Goal: Navigation & Orientation: Find specific page/section

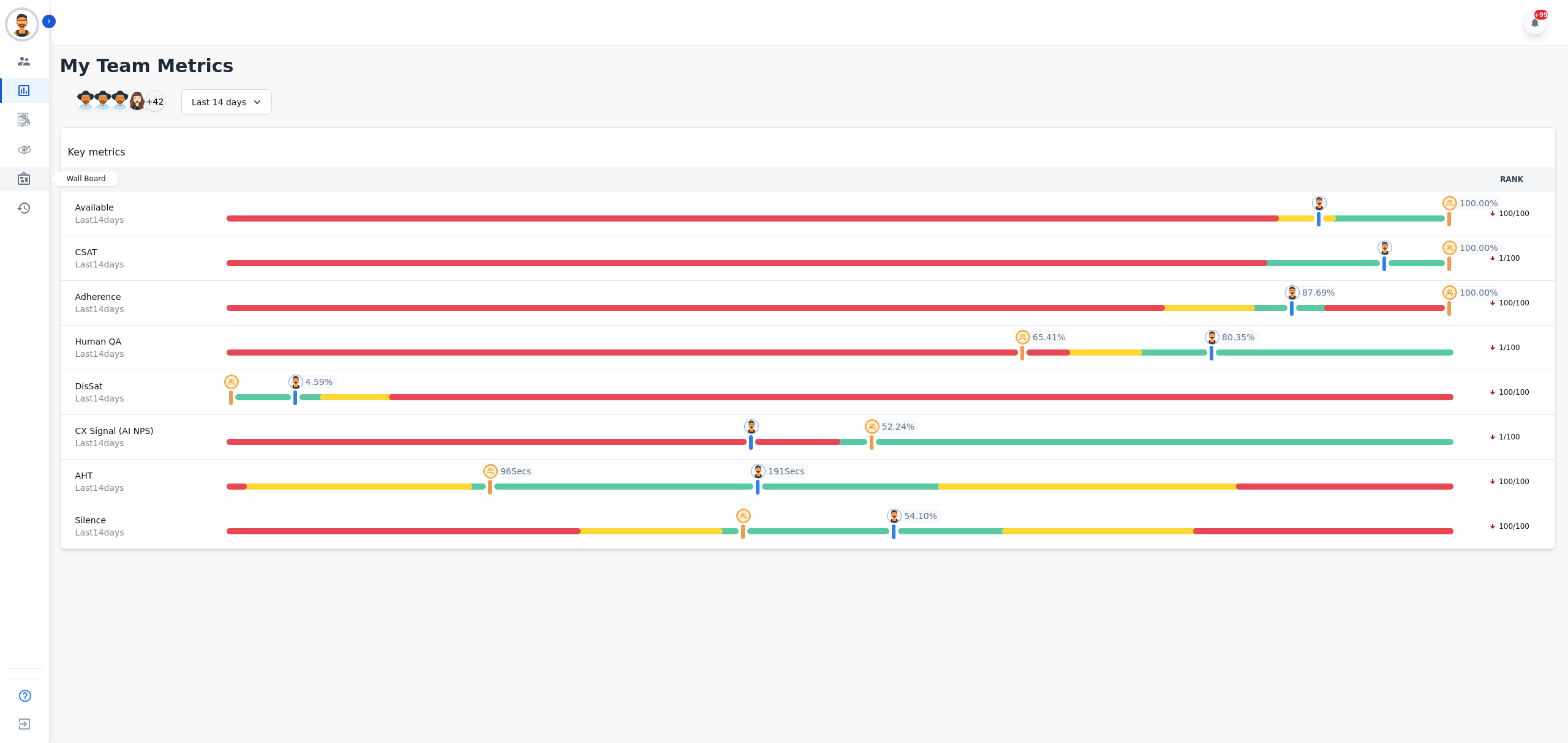
click at [34, 171] on link "Sidebar" at bounding box center [25, 178] width 47 height 25
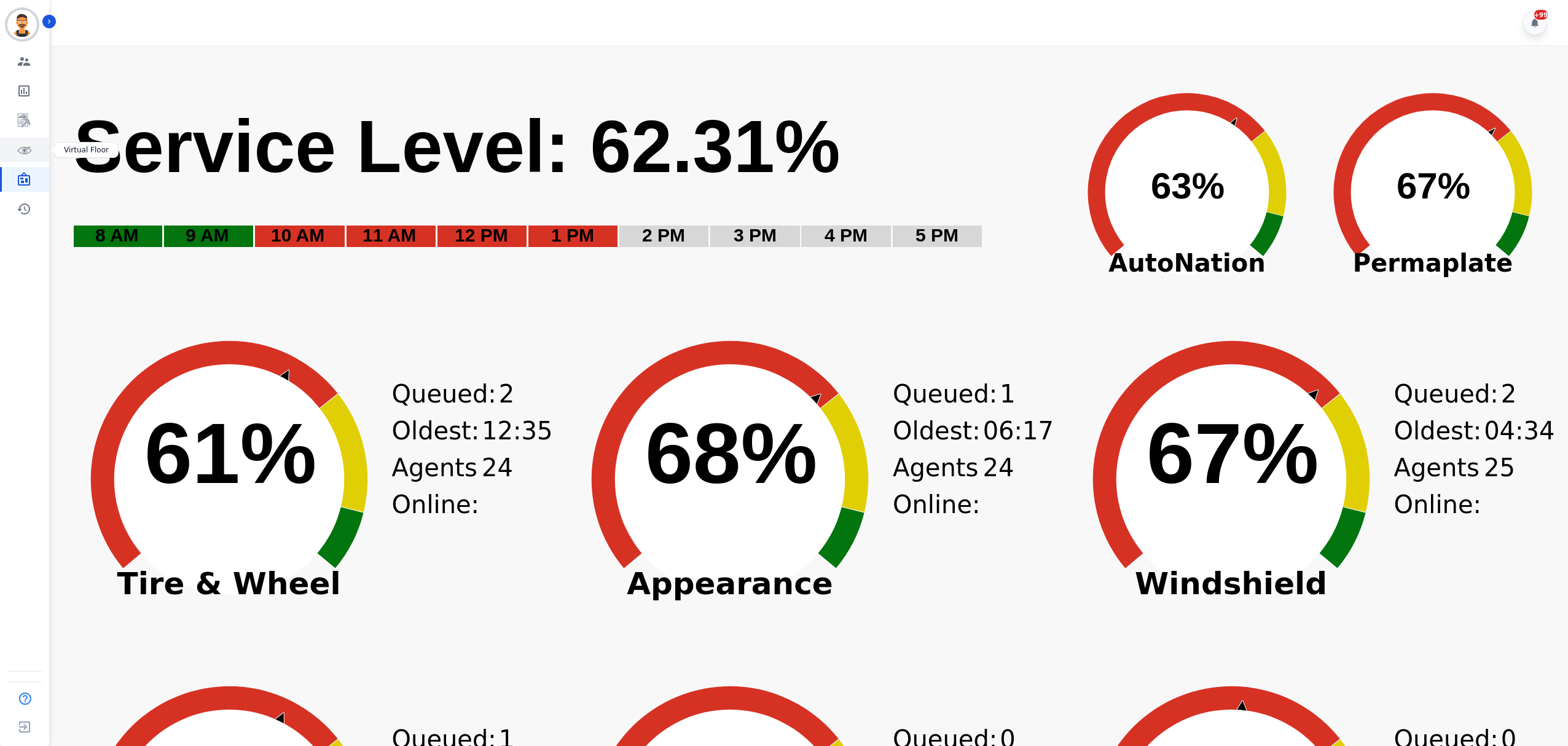
click at [35, 146] on link "Sidebar" at bounding box center [25, 150] width 47 height 25
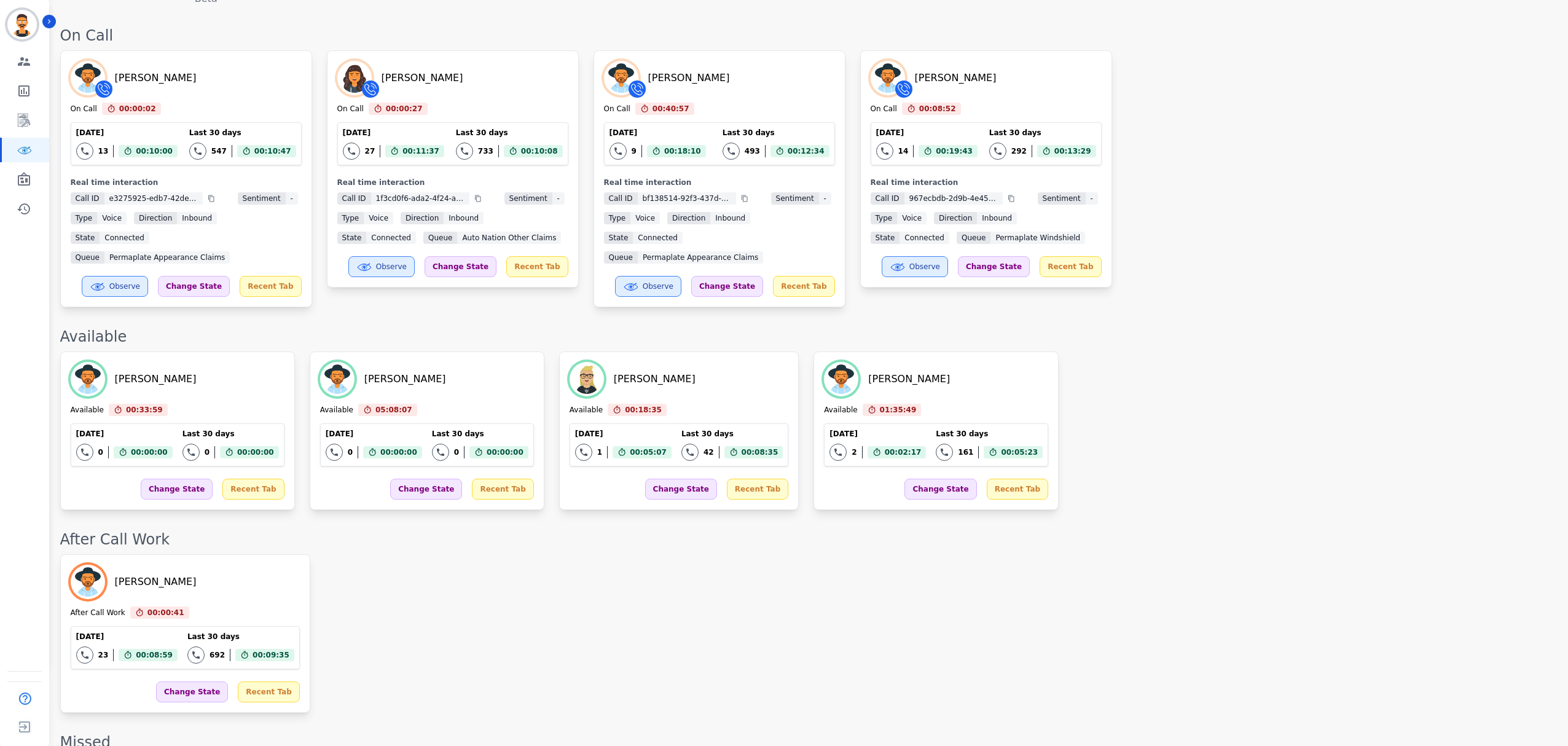
scroll to position [327, 0]
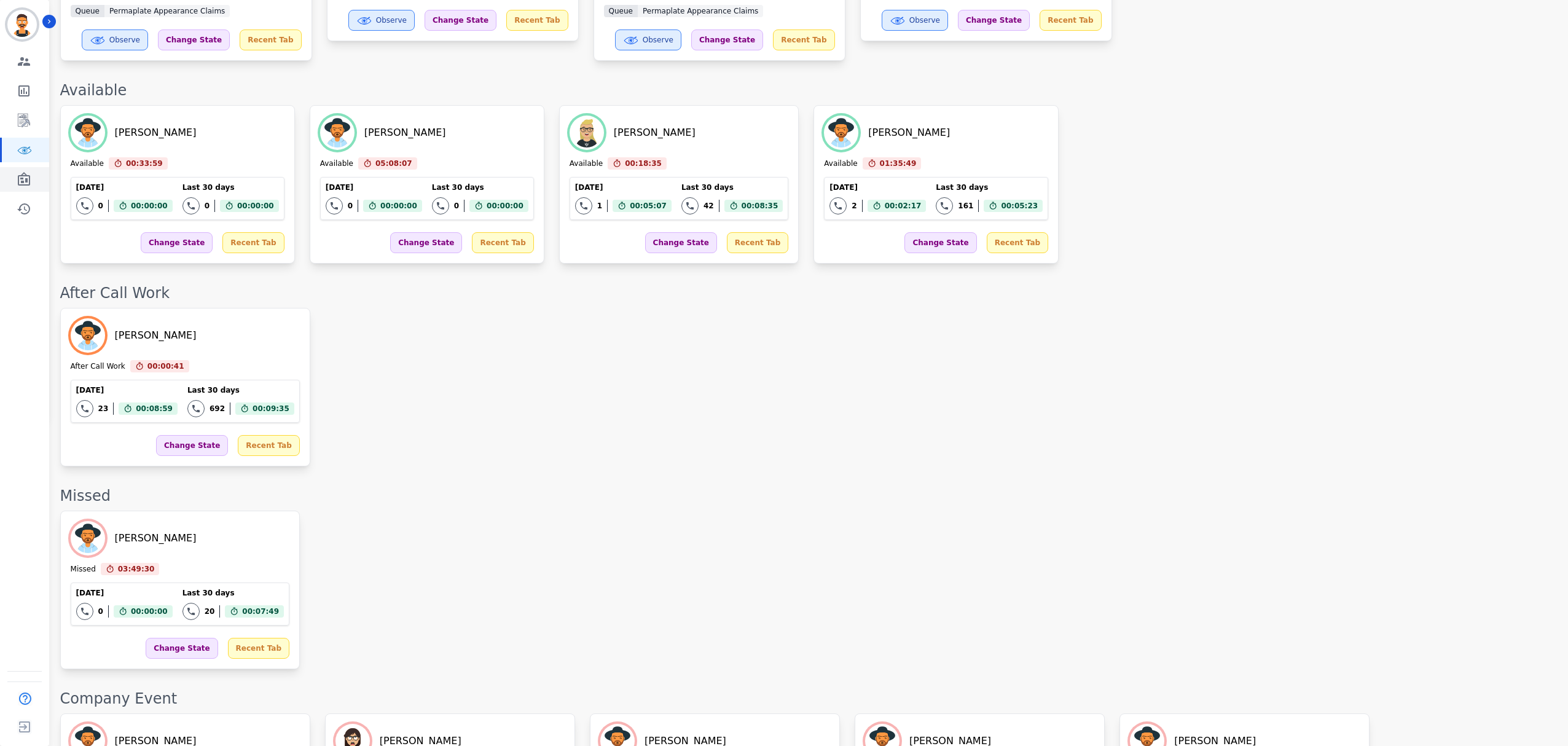
click at [43, 183] on link "Sidebar" at bounding box center [25, 179] width 47 height 25
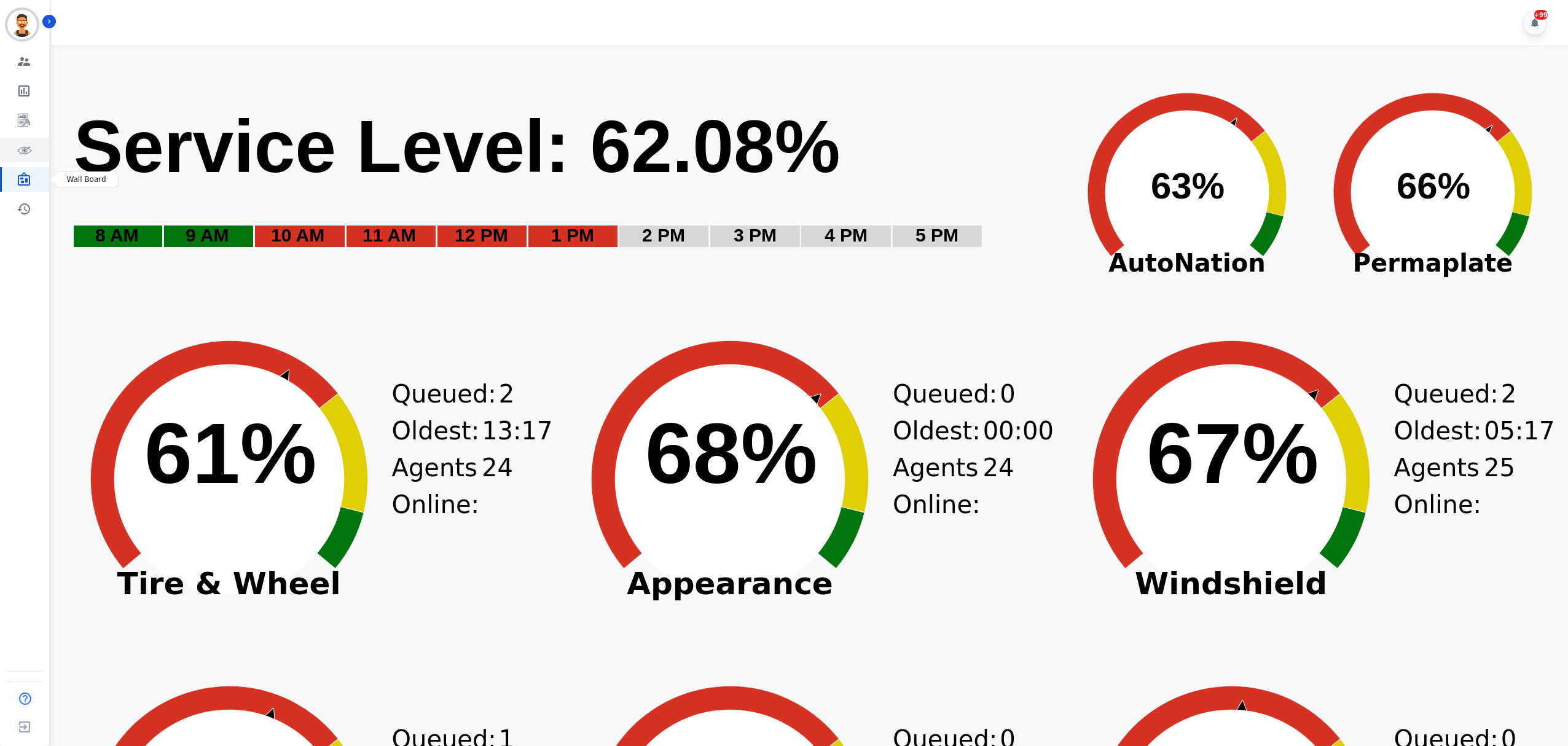
click at [27, 141] on link "Sidebar" at bounding box center [25, 150] width 47 height 25
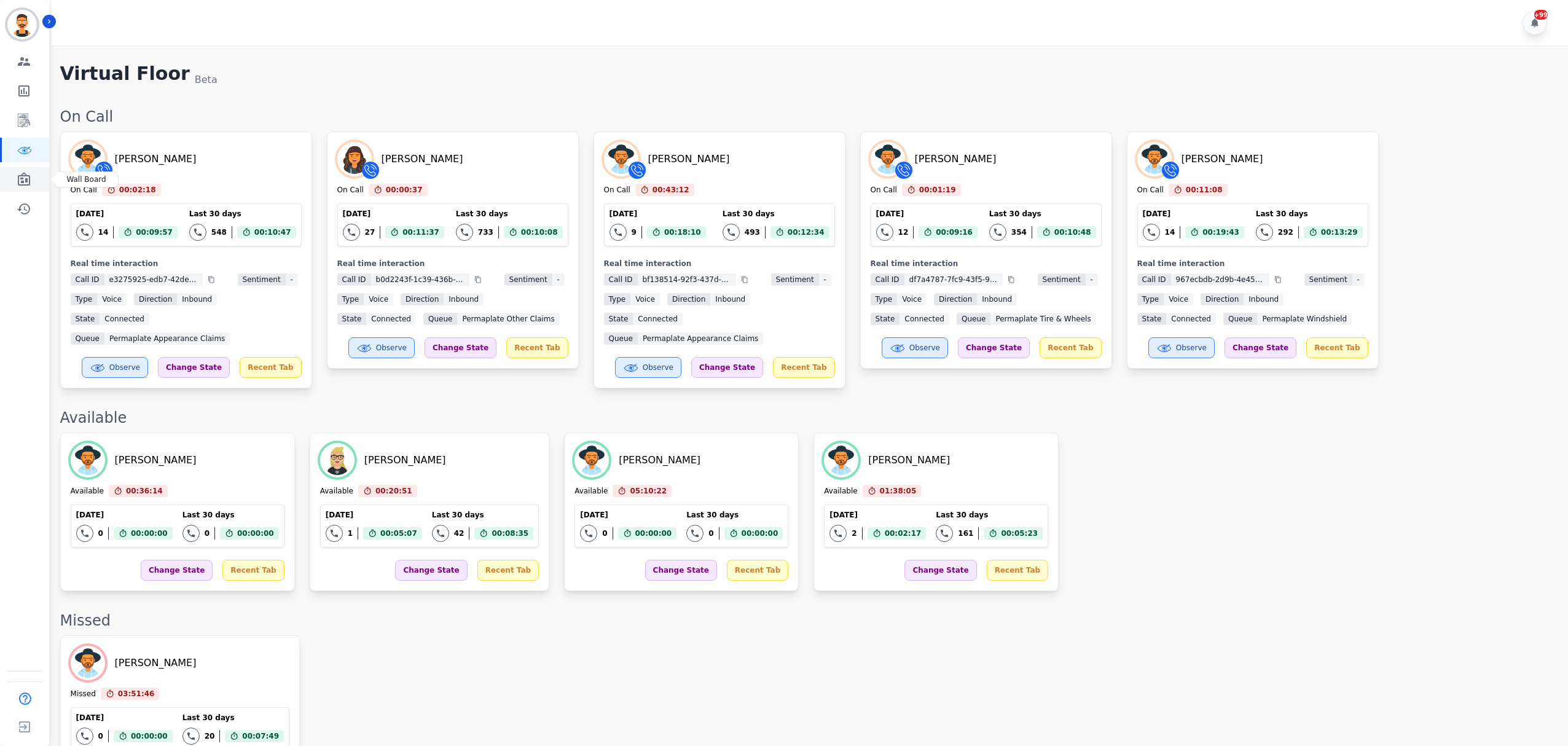
click at [38, 175] on link "Sidebar" at bounding box center [25, 179] width 47 height 25
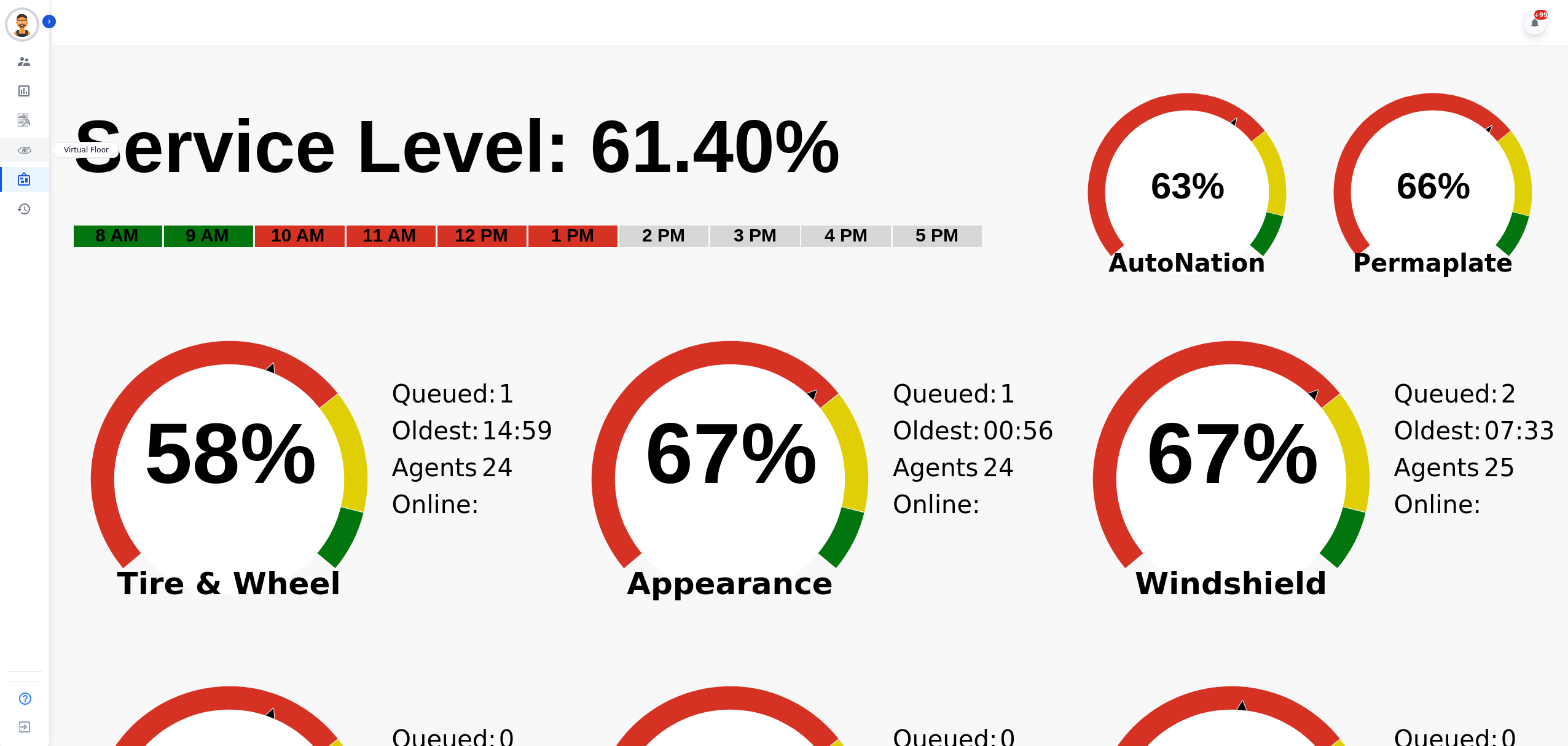
click at [28, 153] on icon "Sidebar" at bounding box center [24, 150] width 15 height 15
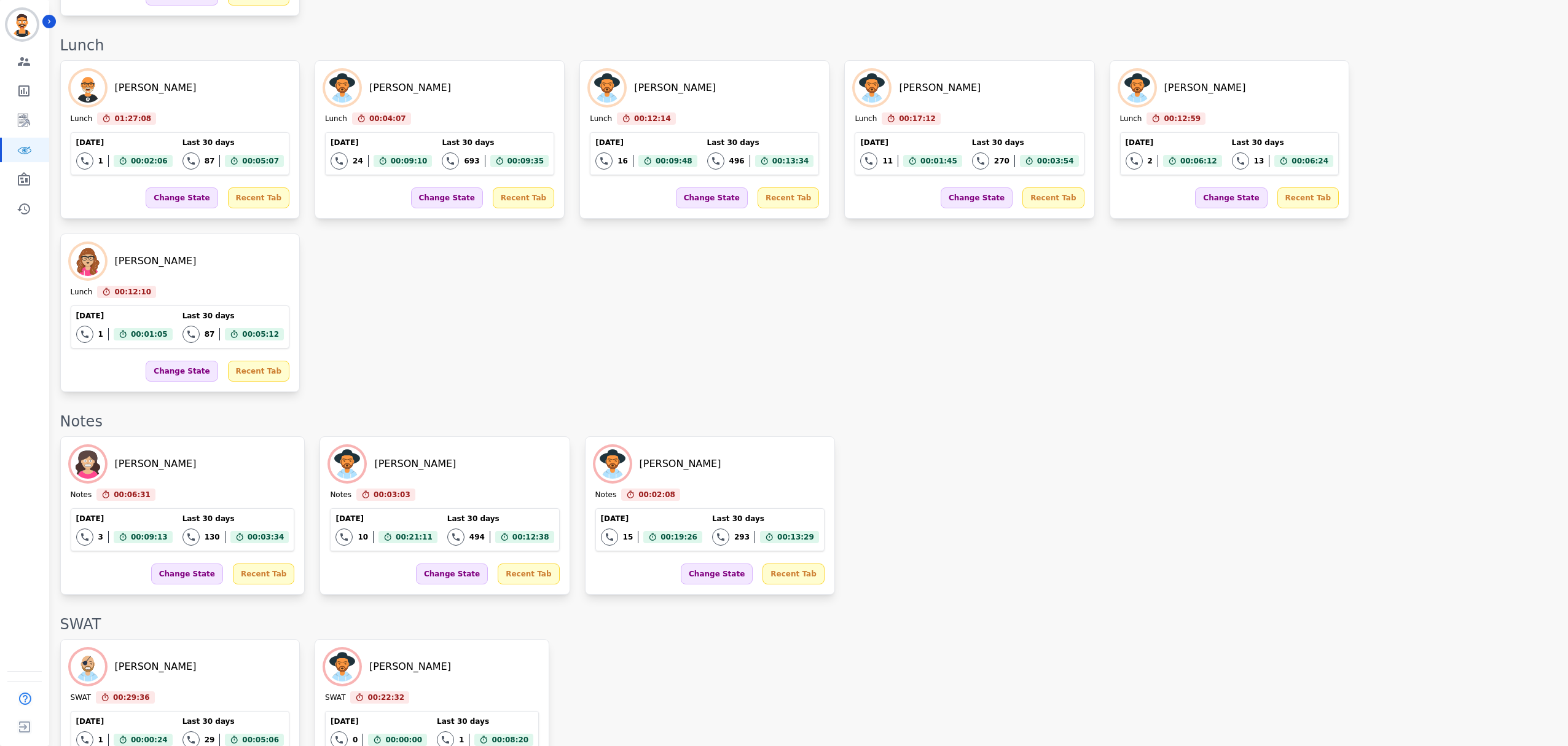
scroll to position [1962, 0]
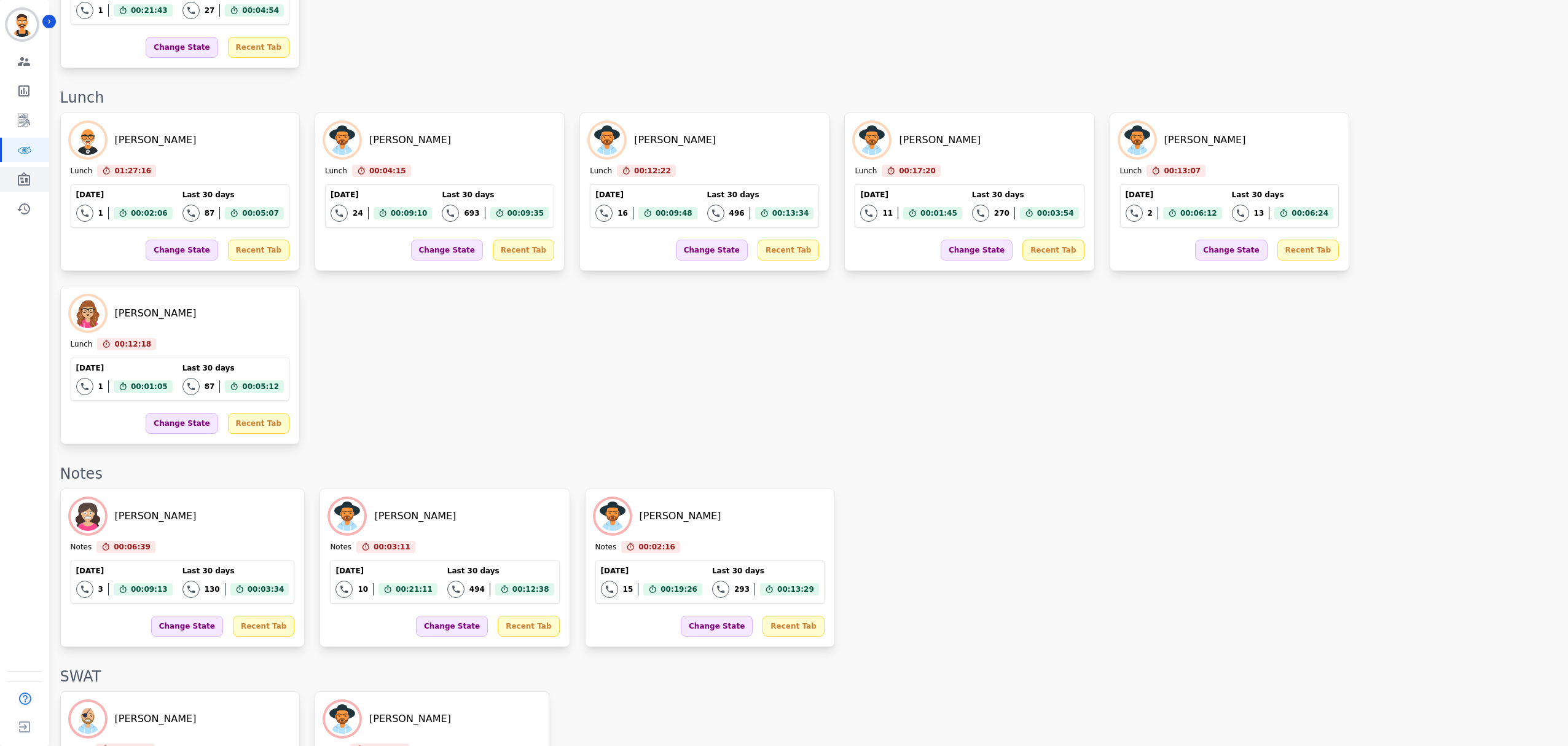
click at [16, 167] on link "Sidebar" at bounding box center [25, 179] width 47 height 25
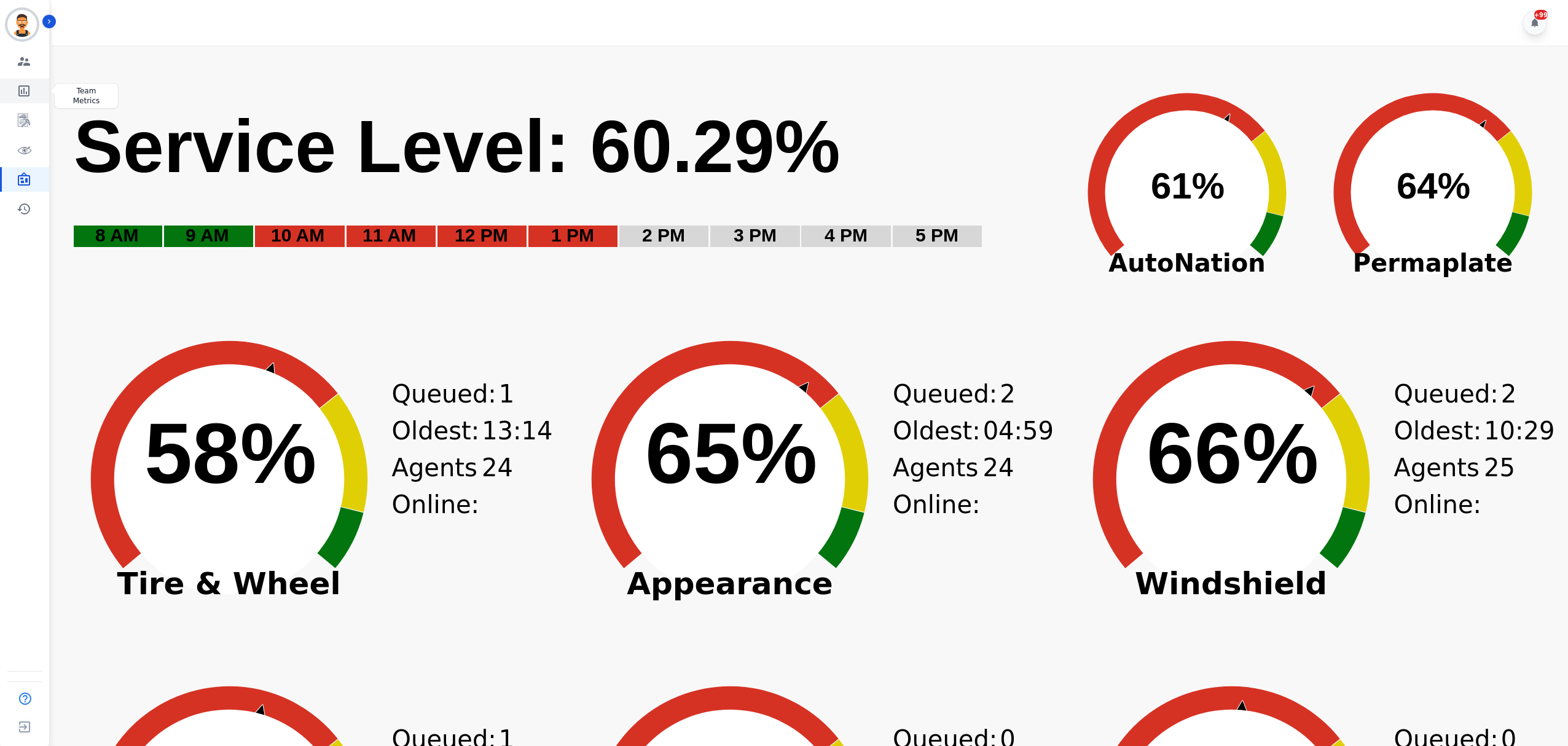
click at [23, 97] on icon "Sidebar" at bounding box center [24, 90] width 15 height 15
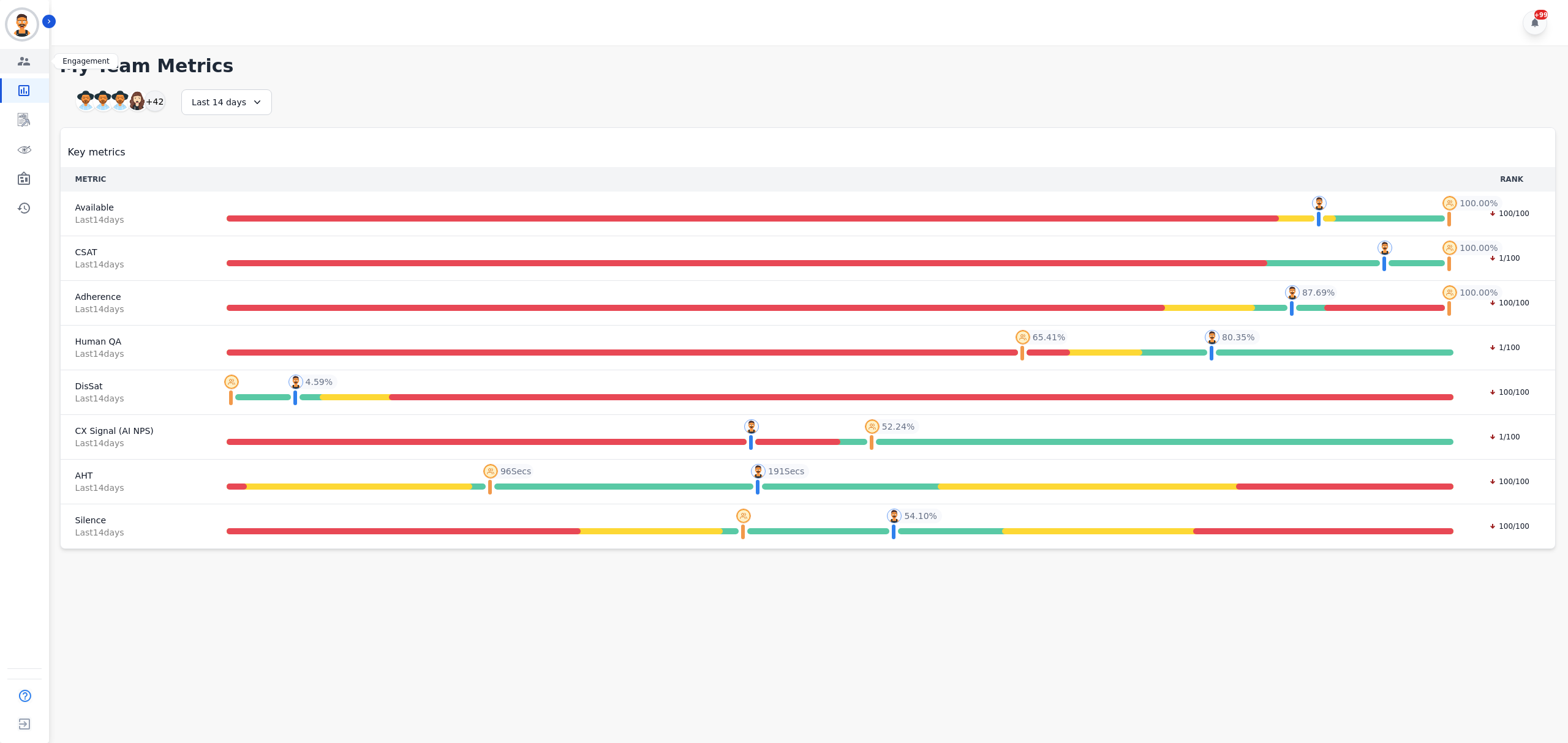
click at [27, 70] on link "Sidebar" at bounding box center [25, 61] width 47 height 25
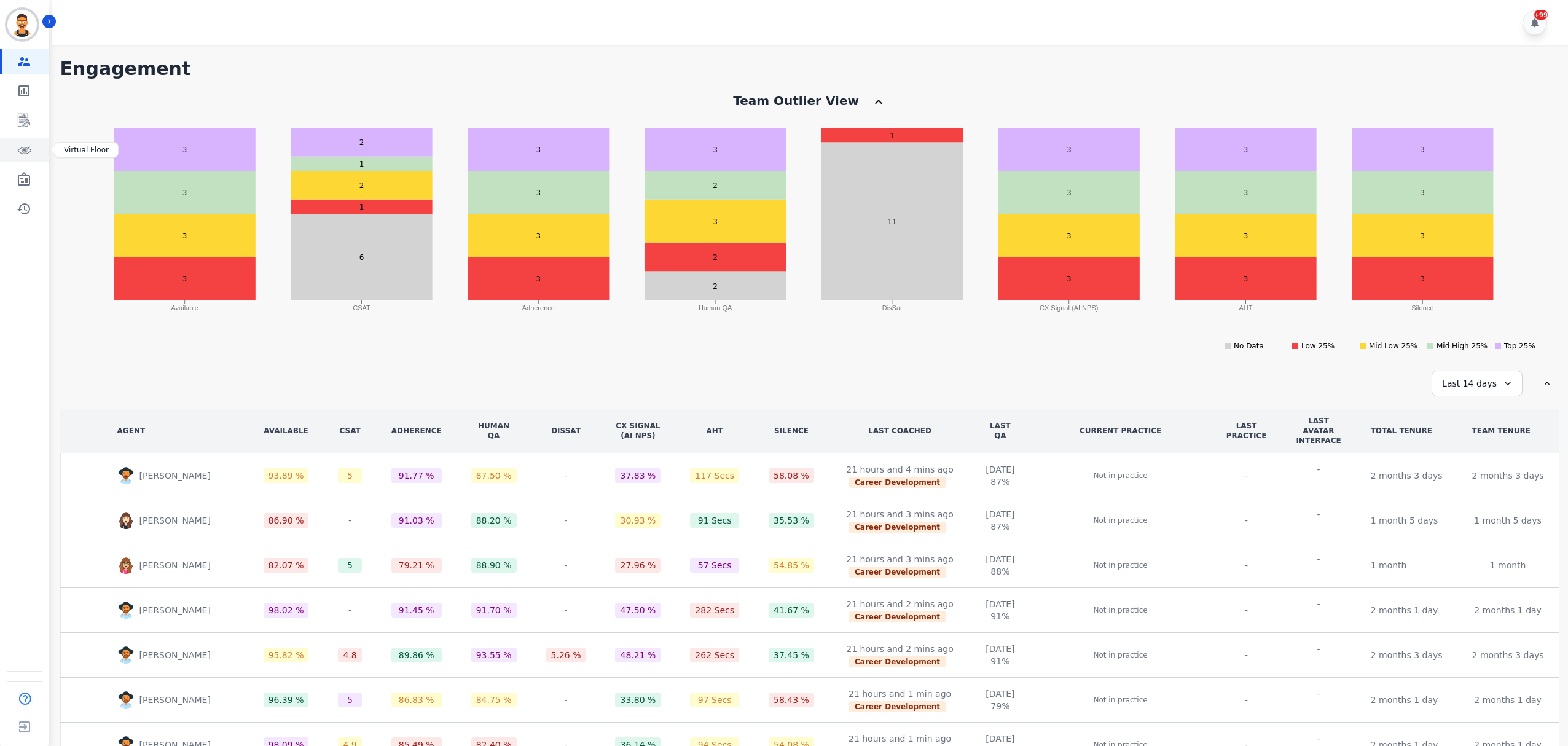
click at [27, 156] on icon "Sidebar" at bounding box center [24, 150] width 15 height 15
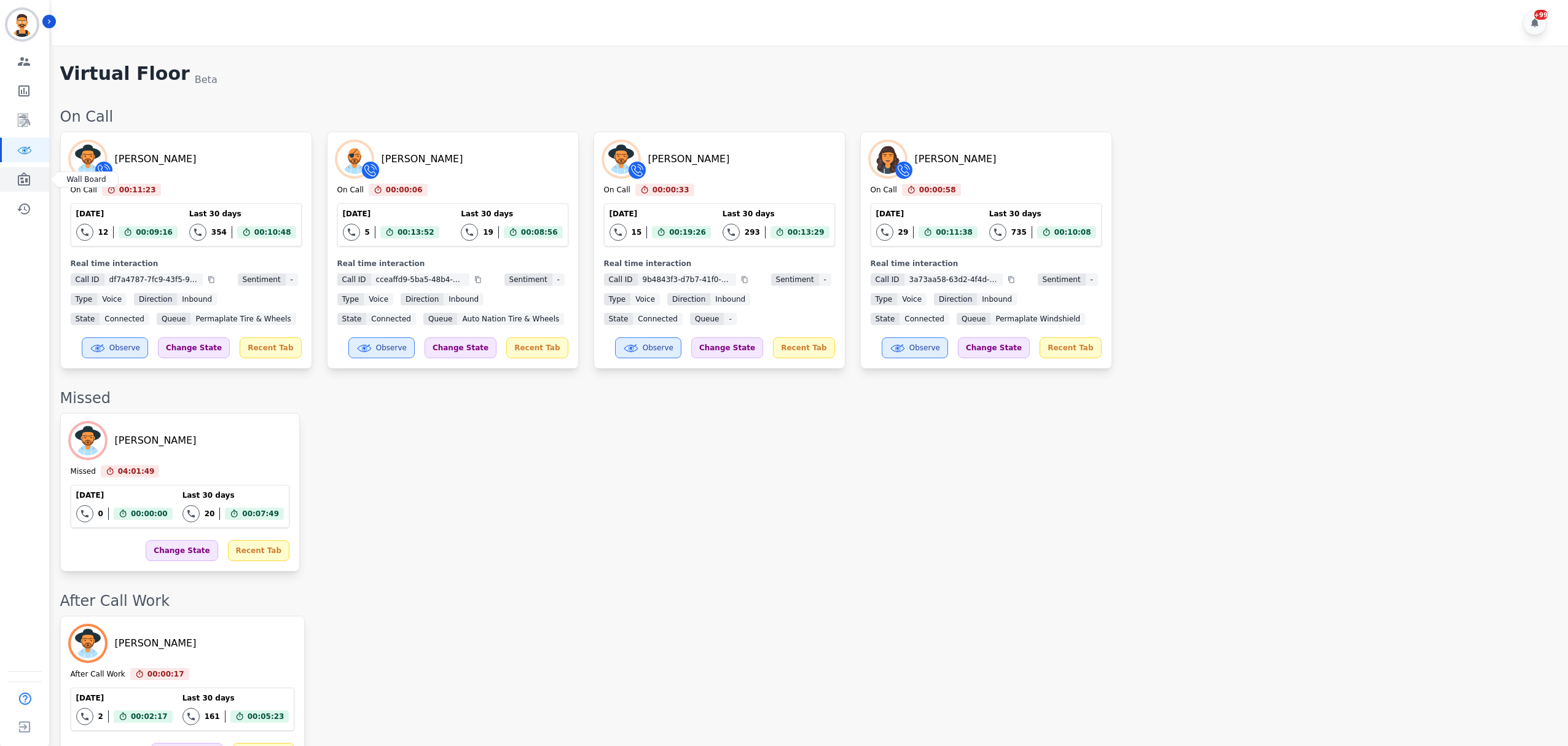
click at [23, 185] on icon "Sidebar" at bounding box center [24, 178] width 12 height 13
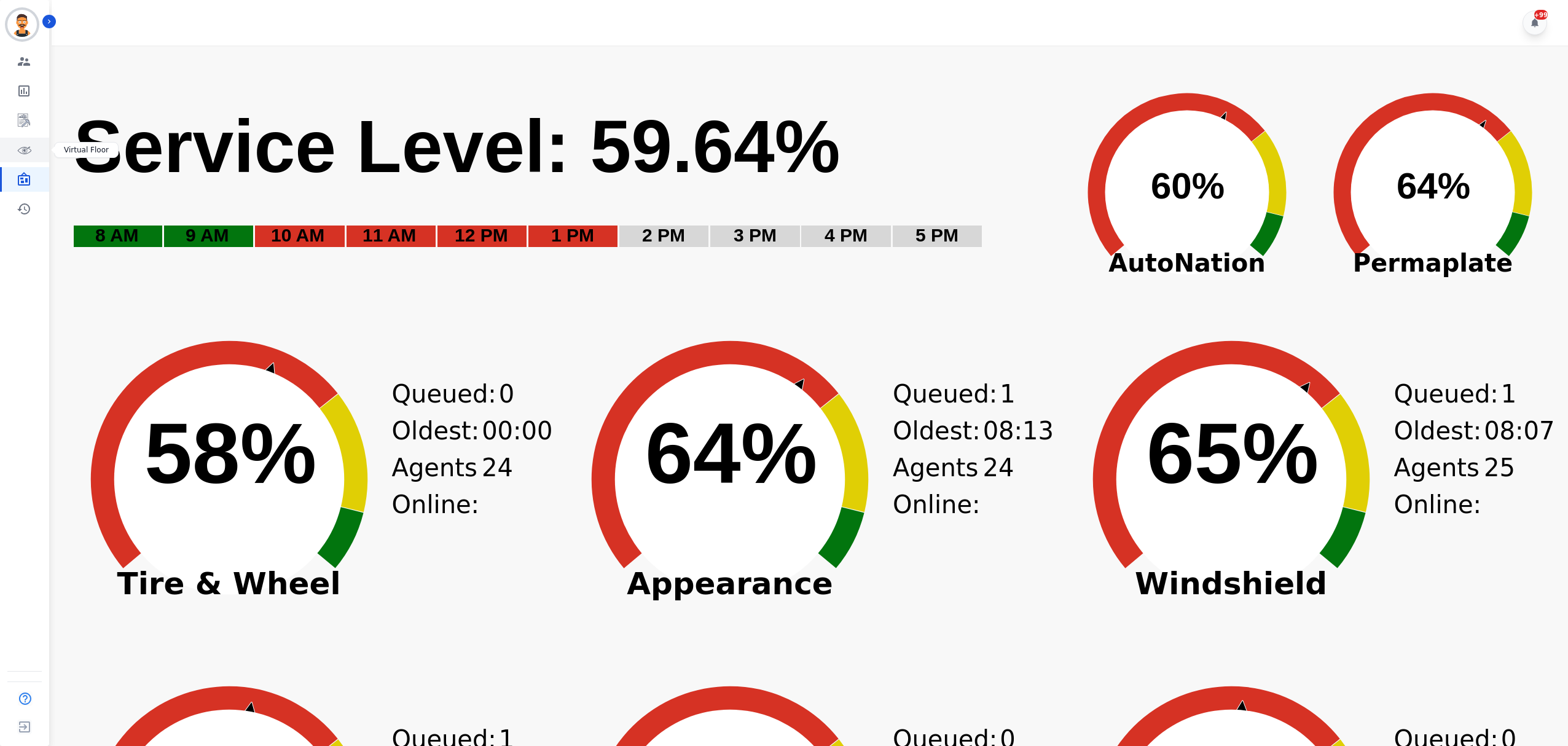
click at [35, 151] on link "Sidebar" at bounding box center [25, 150] width 47 height 25
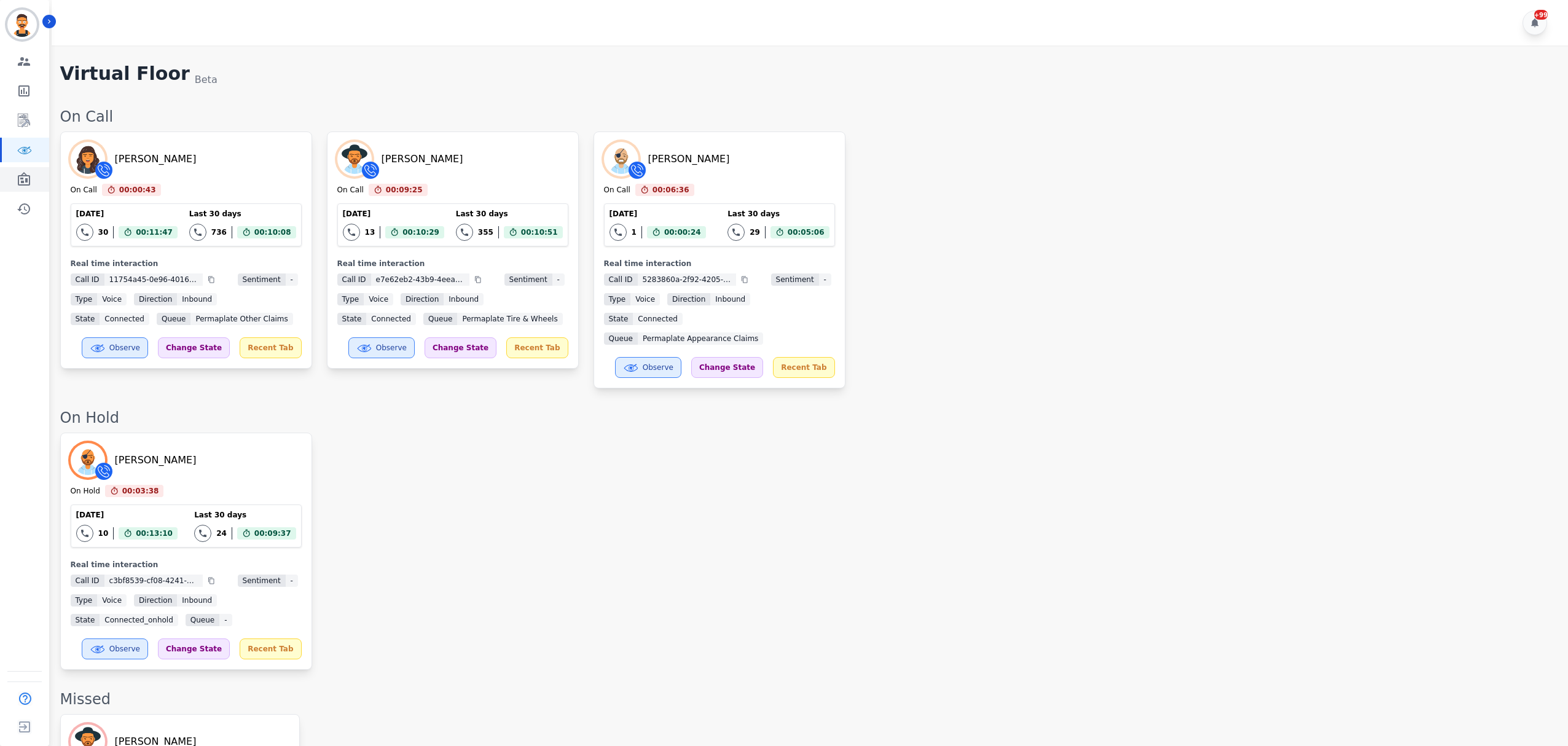
click at [25, 178] on icon "Sidebar" at bounding box center [24, 179] width 15 height 15
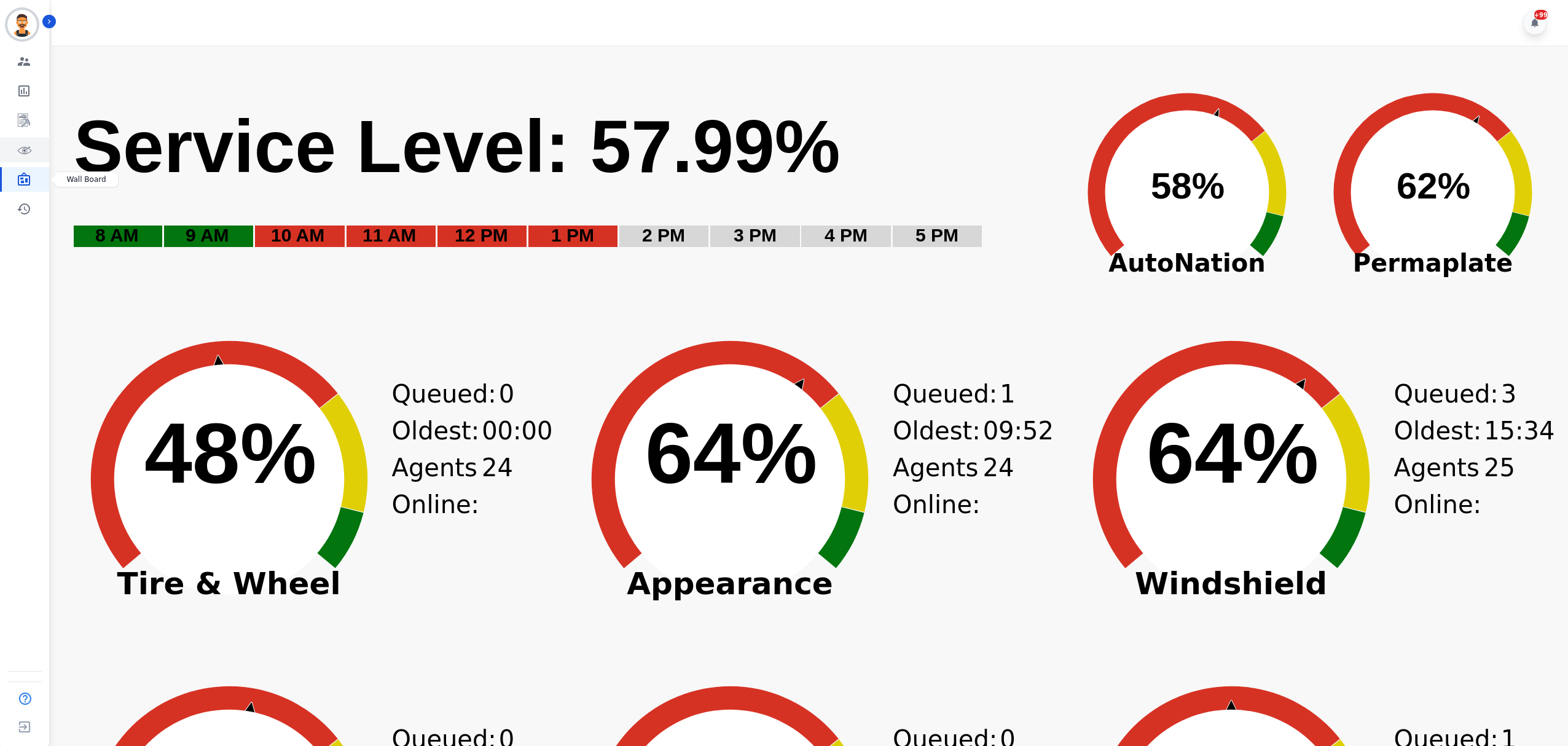
click at [21, 148] on icon "Sidebar" at bounding box center [24, 150] width 15 height 15
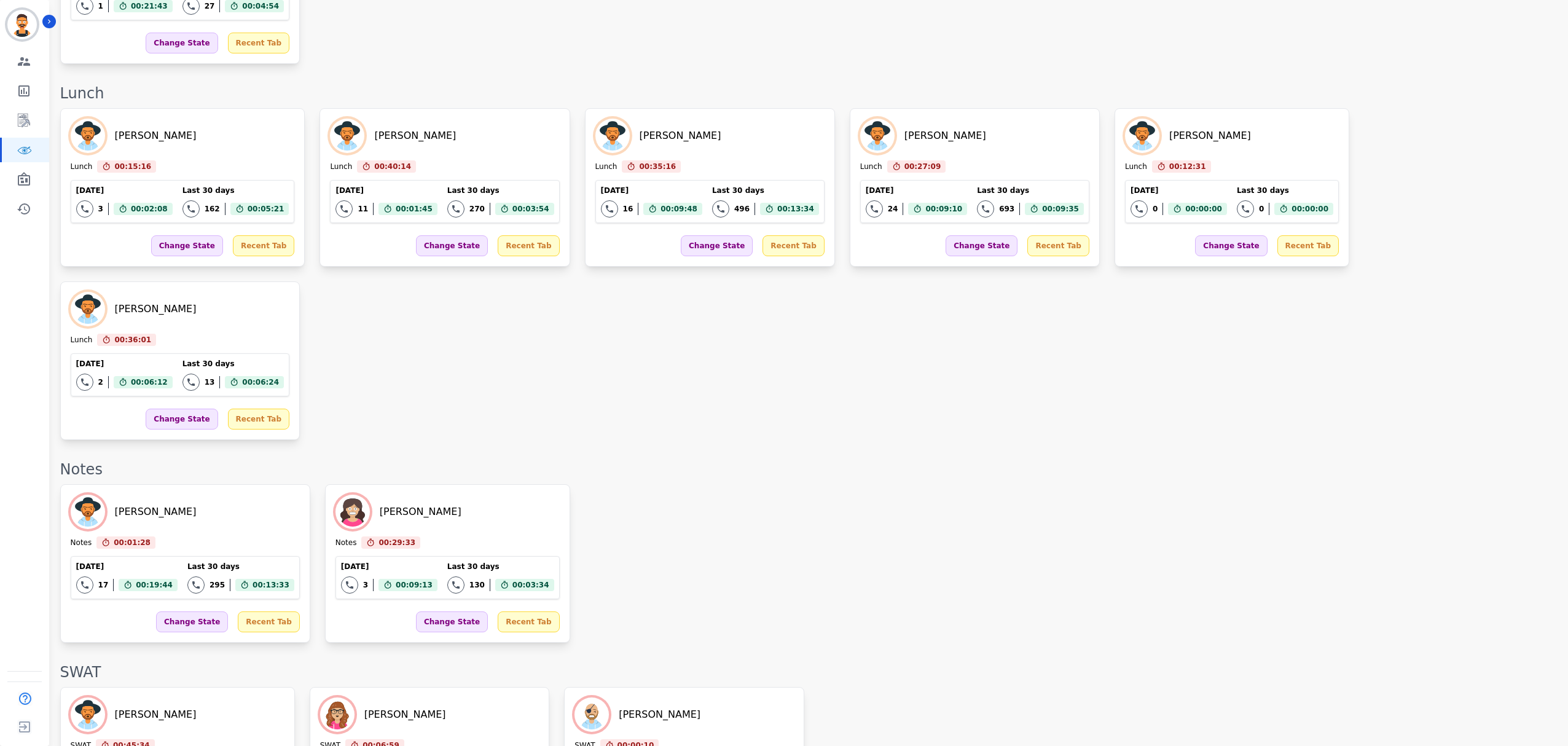
scroll to position [2048, 0]
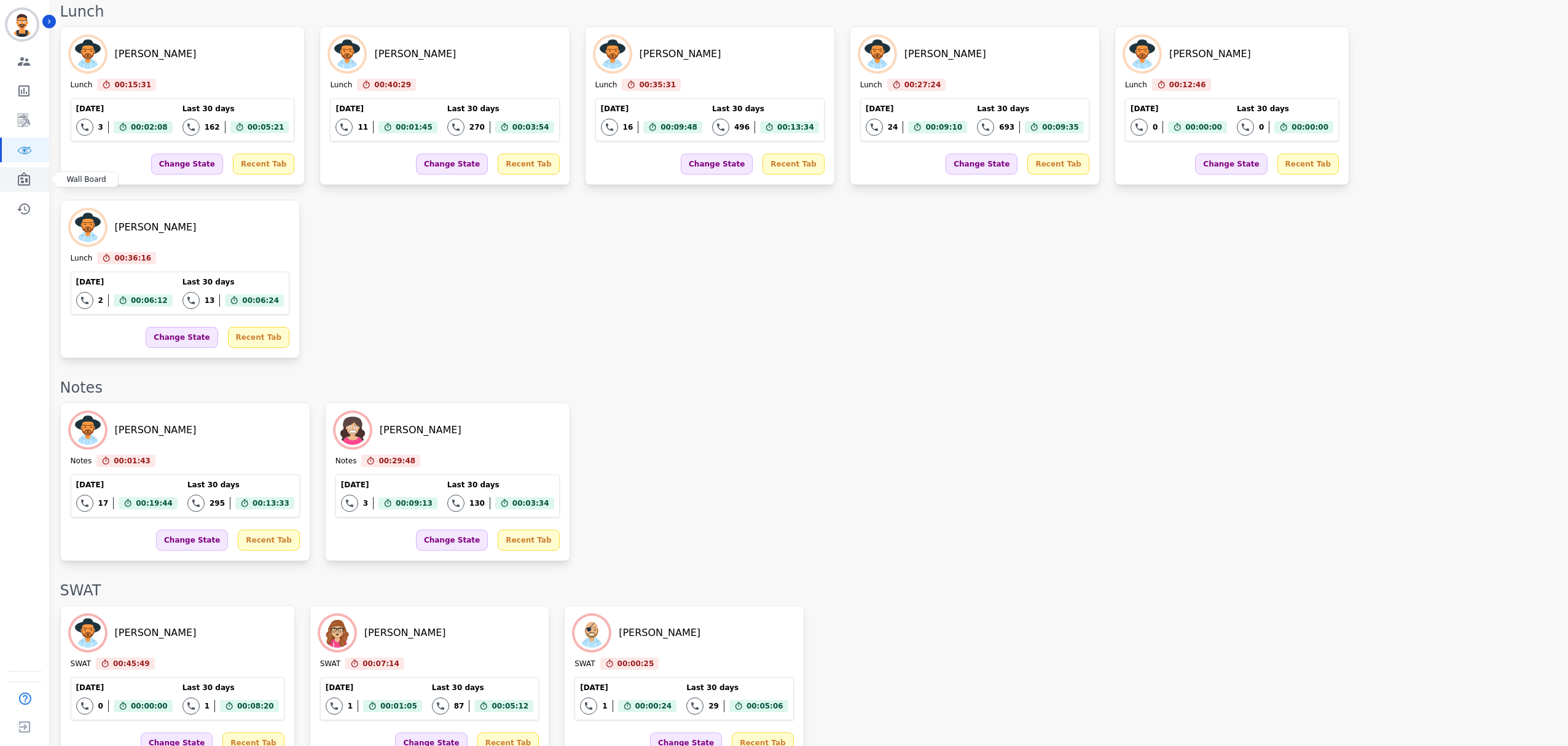
click at [35, 175] on link "Sidebar" at bounding box center [25, 179] width 47 height 25
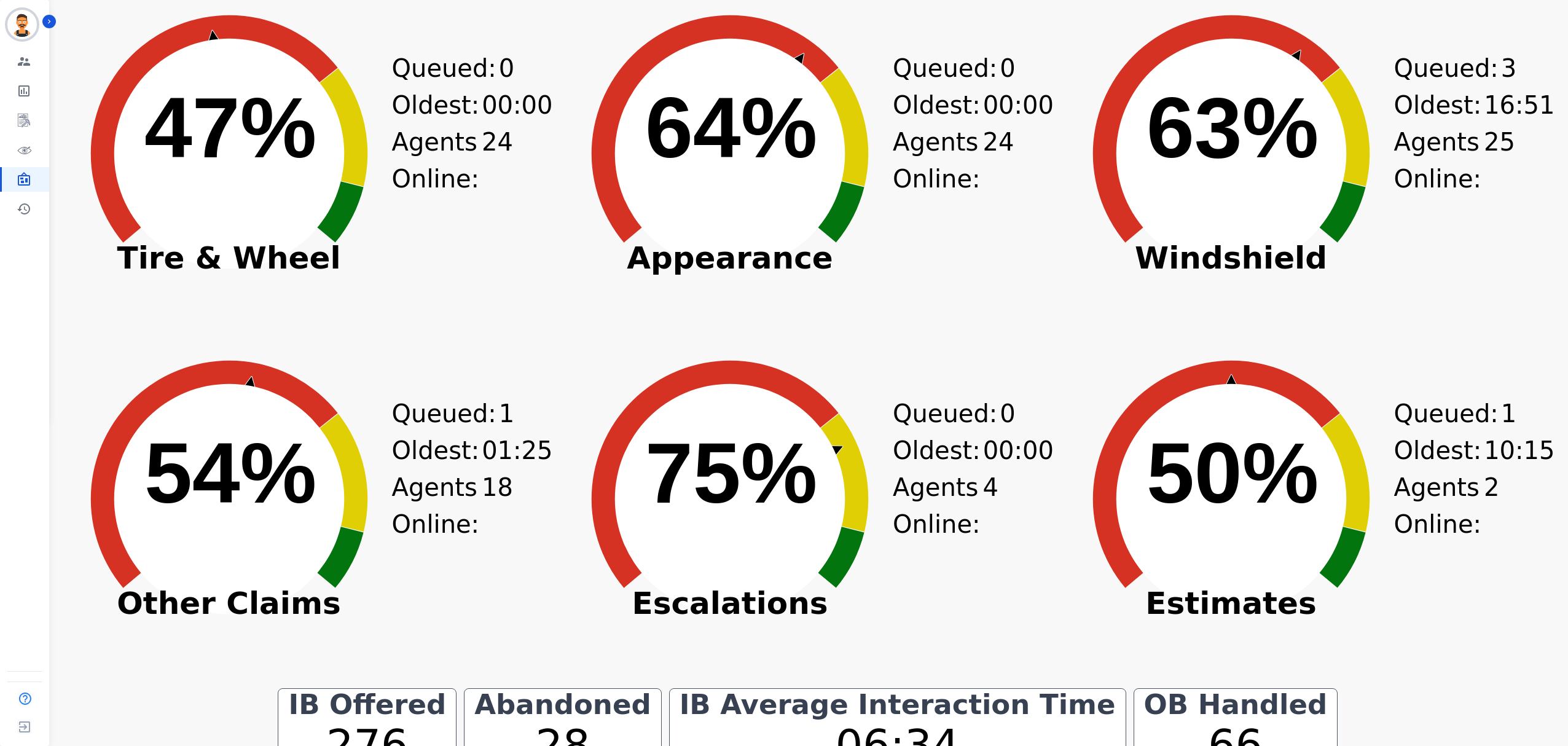
scroll to position [327, 0]
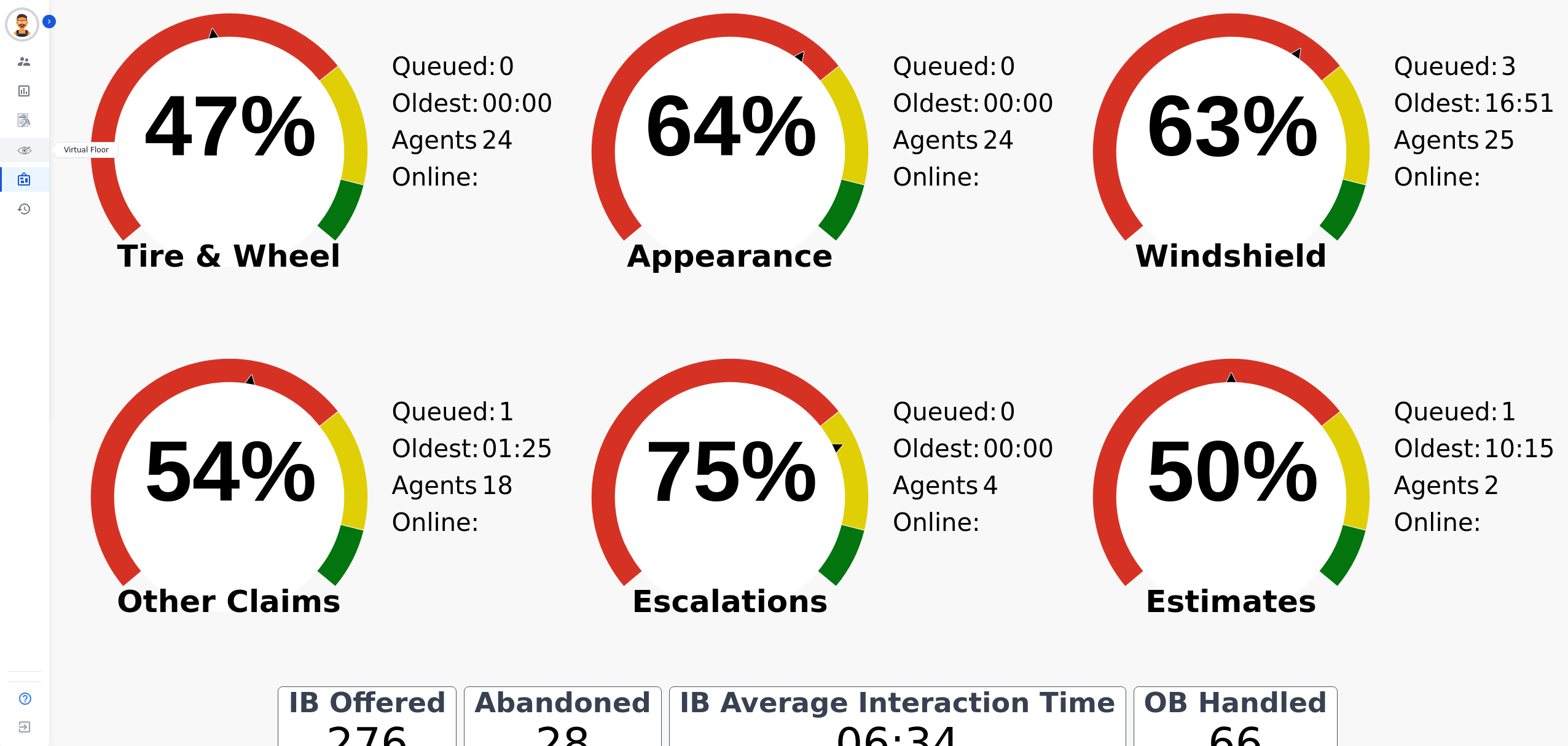
click at [47, 156] on link "Sidebar" at bounding box center [25, 150] width 47 height 25
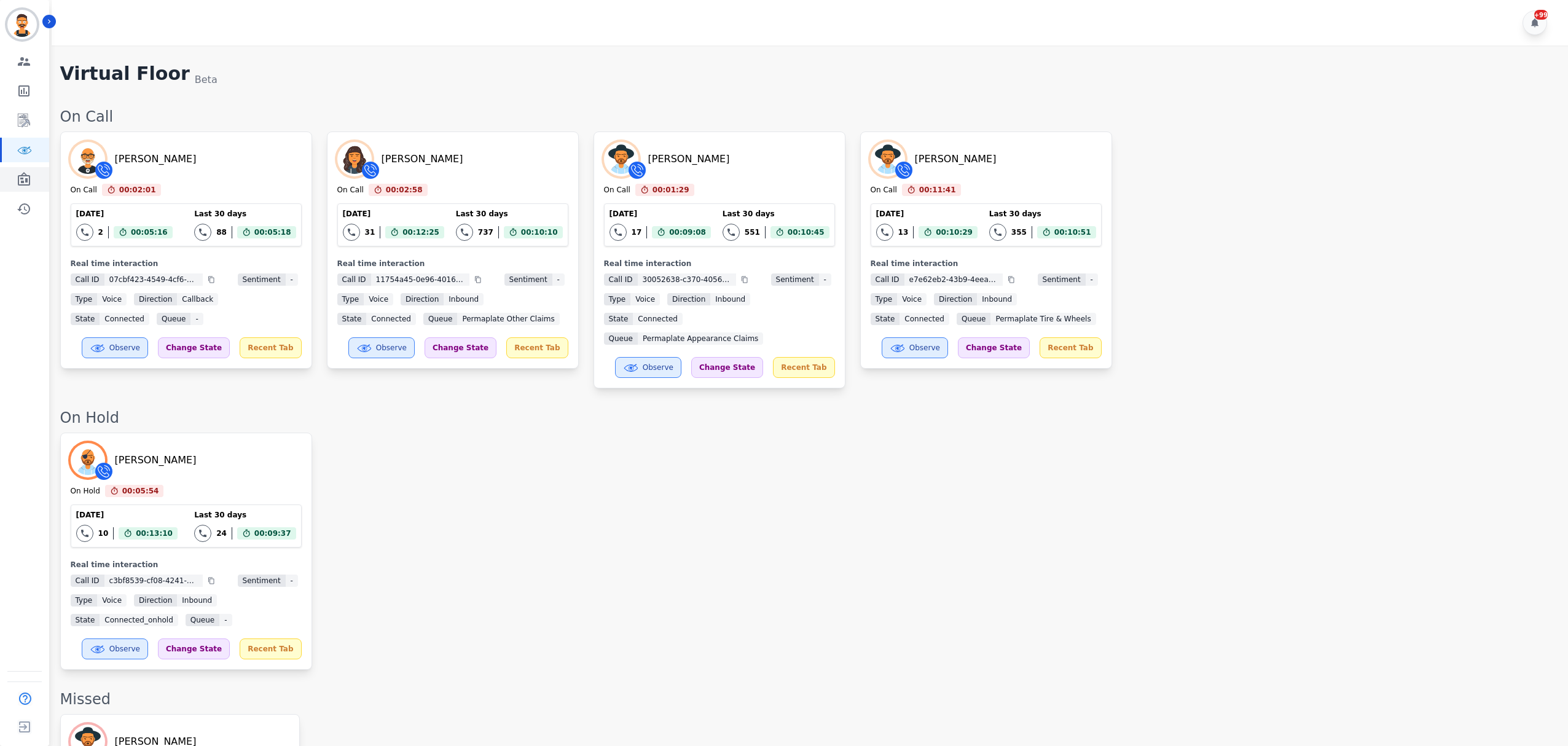
click at [32, 171] on link "Sidebar" at bounding box center [25, 179] width 47 height 25
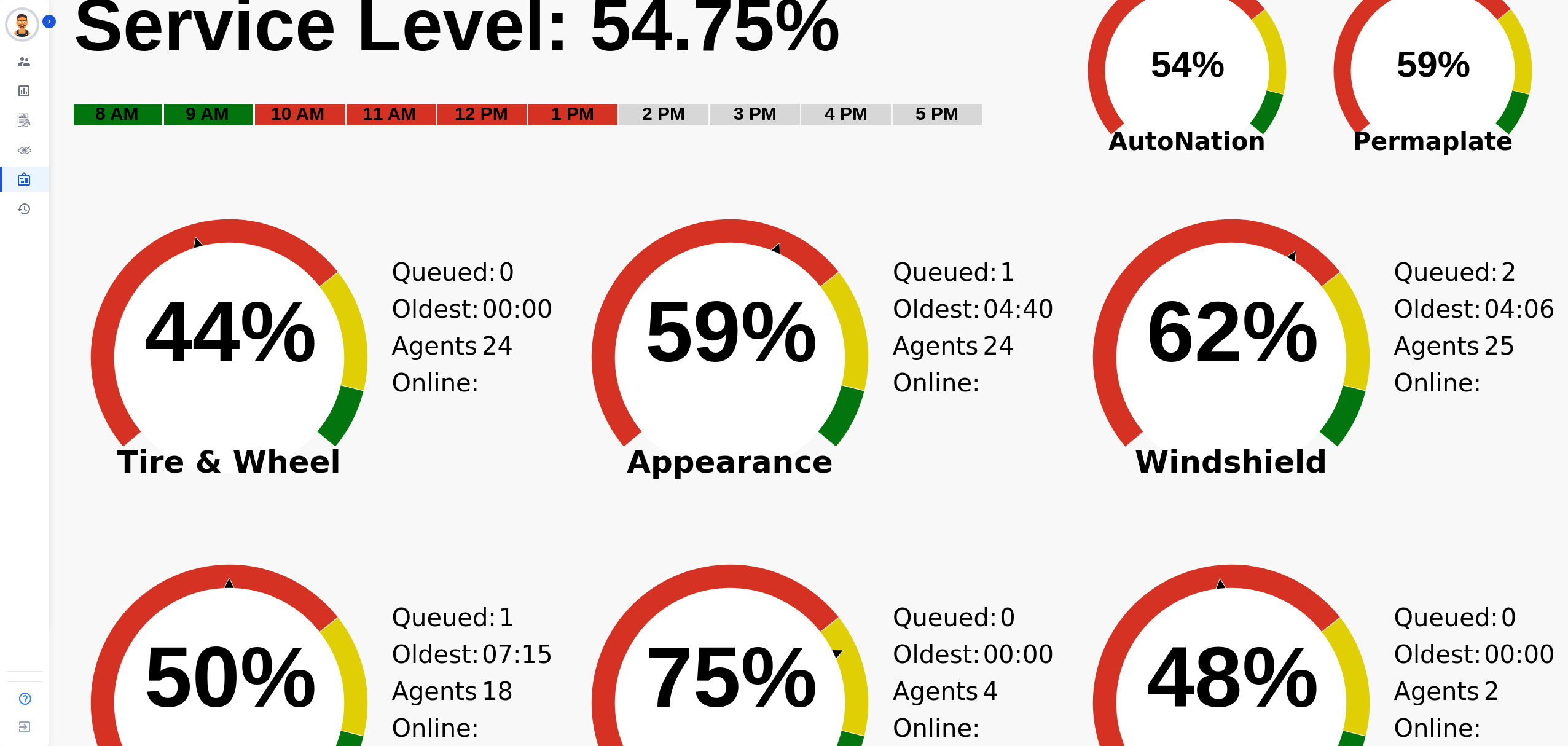
scroll to position [6, 0]
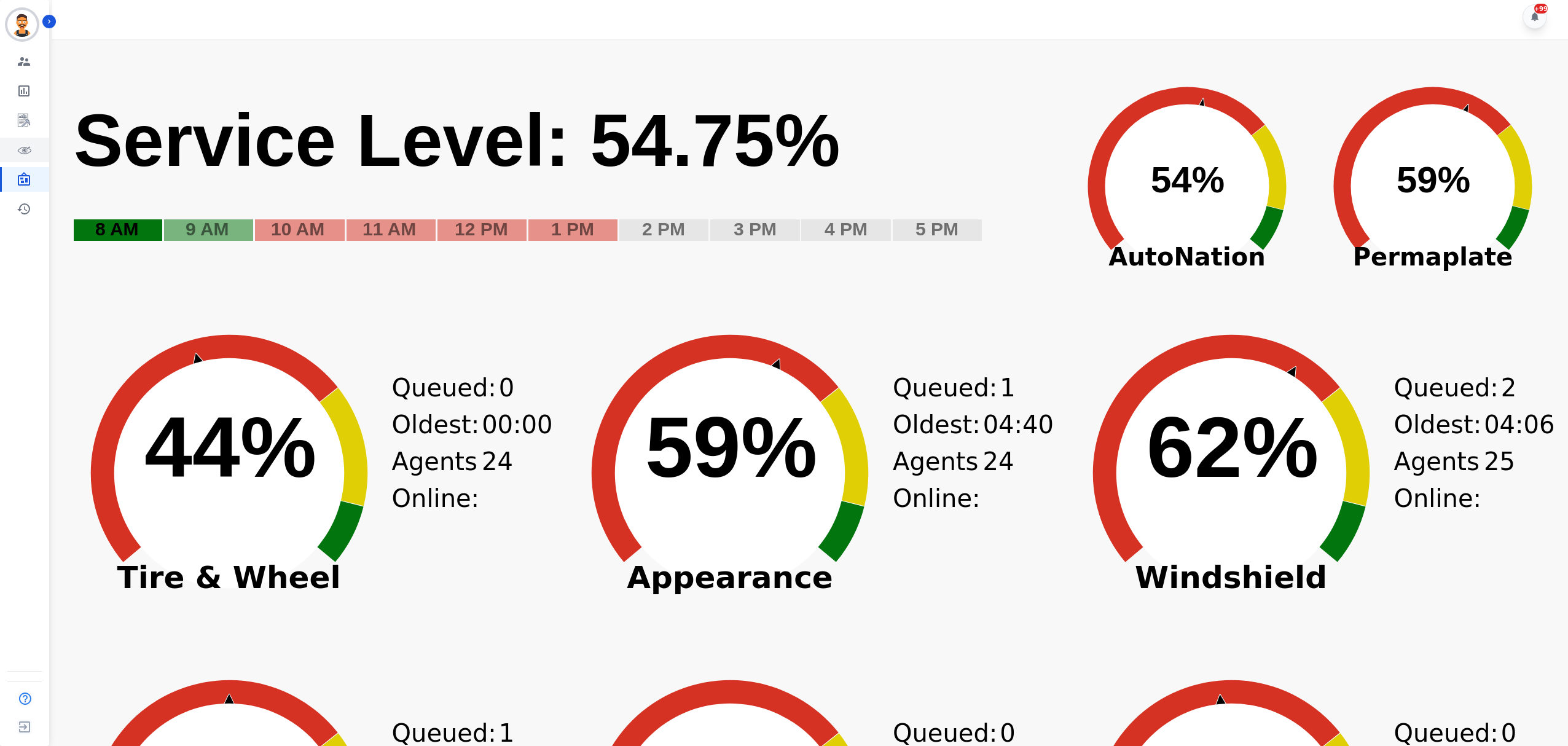
click at [18, 156] on icon "Sidebar" at bounding box center [24, 150] width 15 height 15
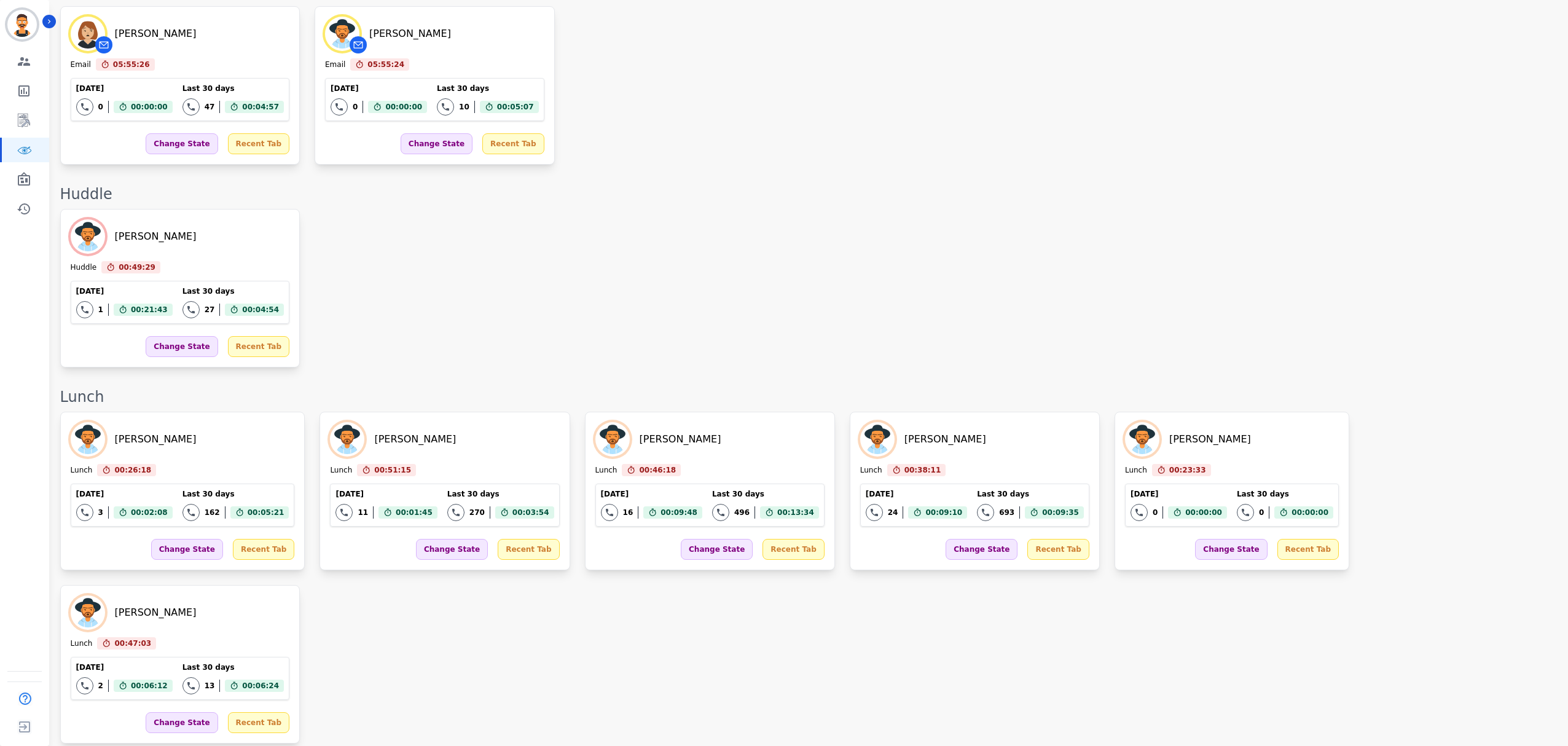
scroll to position [2077, 0]
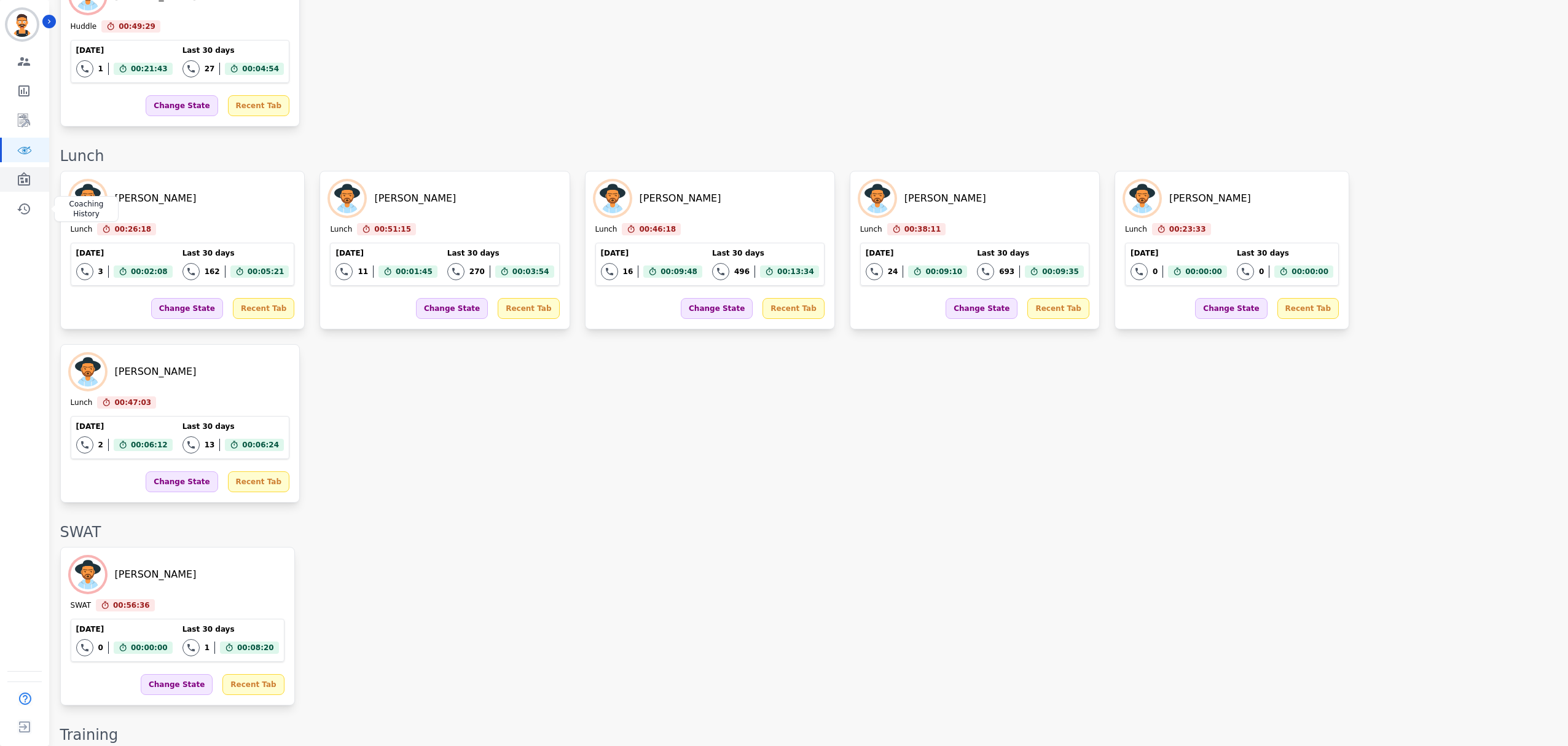
click at [19, 183] on icon "Sidebar" at bounding box center [24, 178] width 12 height 13
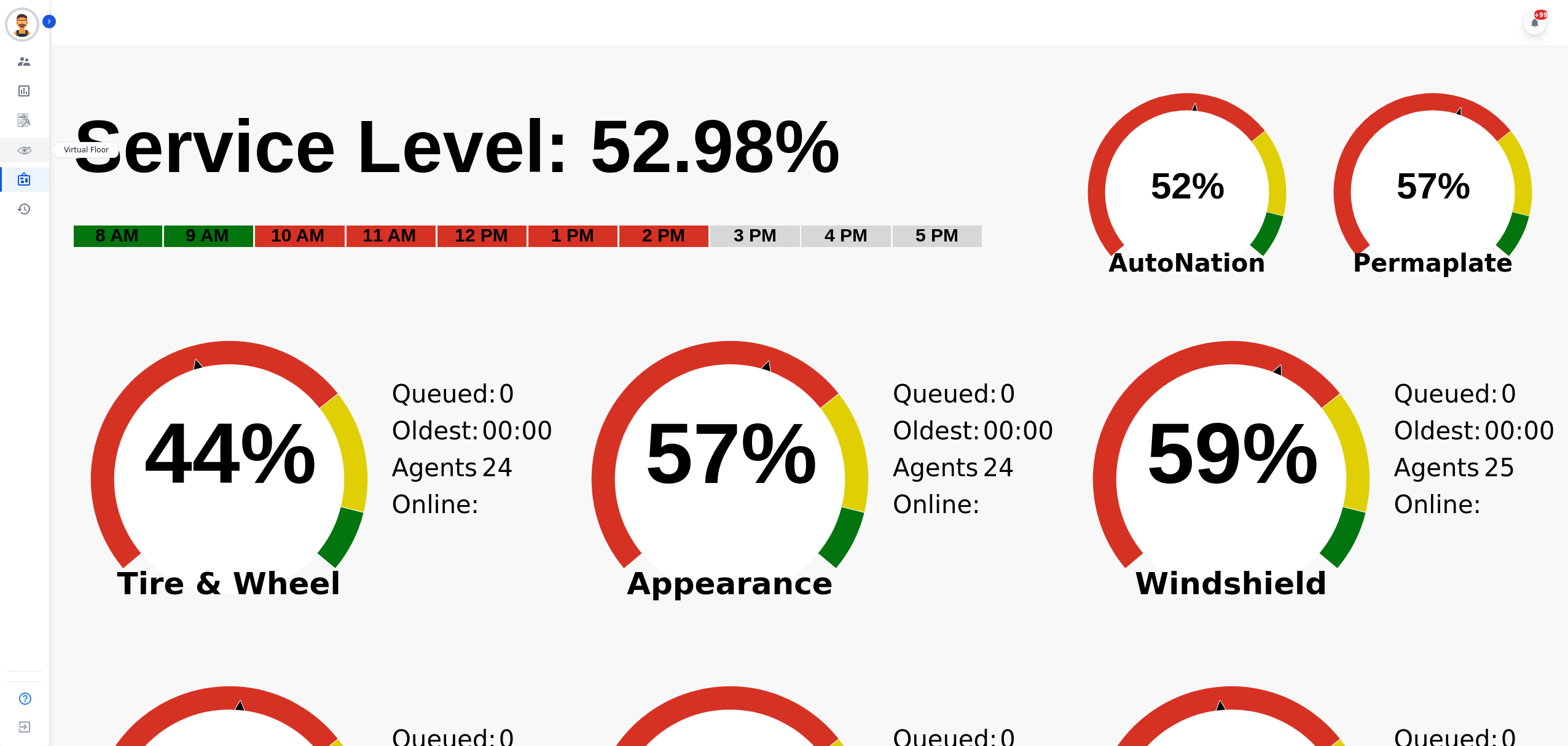
click at [33, 151] on link "Sidebar" at bounding box center [25, 150] width 47 height 25
